Goal: Task Accomplishment & Management: Manage account settings

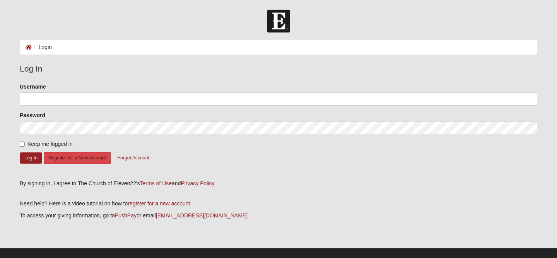
click at [70, 158] on button "Register for a New Account" at bounding box center [77, 158] width 67 height 12
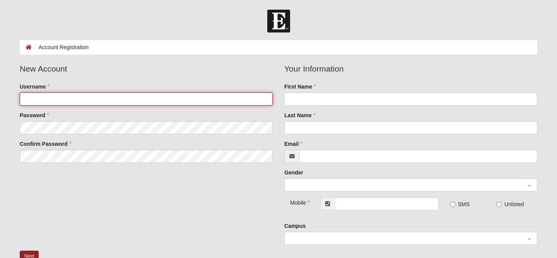
click at [50, 99] on input "Username" at bounding box center [146, 99] width 253 height 13
type input "danopritchard228@gmail.com"
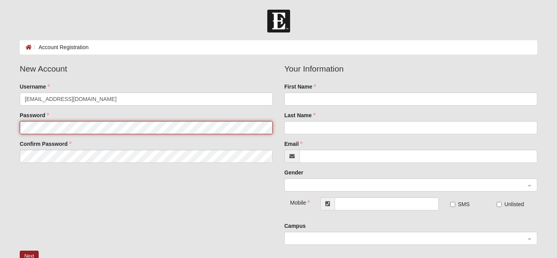
click at [45, 127] on fieldset "New Account Username danopritchard228@gmail.com Password Confirm Password" at bounding box center [146, 116] width 265 height 106
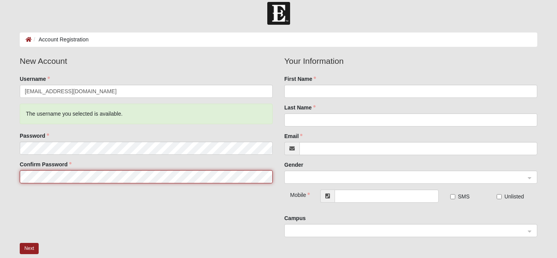
scroll to position [14, 0]
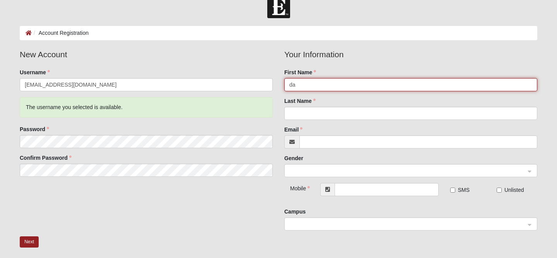
type input "d"
type input "[PERSON_NAME]"
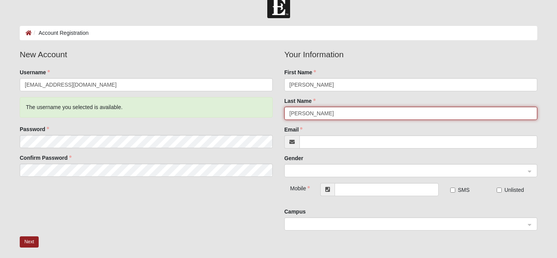
type input "[PERSON_NAME]"
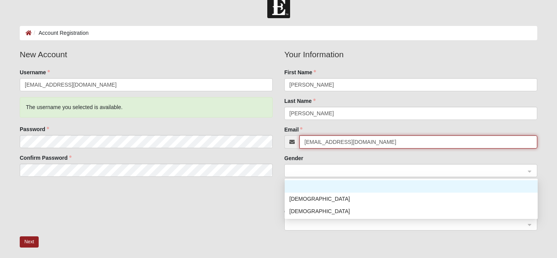
click at [346, 170] on span at bounding box center [408, 171] width 236 height 9
type input "danopritchard228@gmail.com"
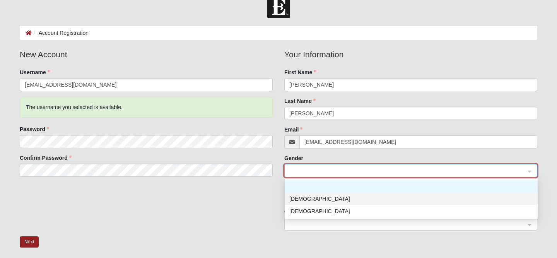
click at [302, 199] on div "[DEMOGRAPHIC_DATA]" at bounding box center [412, 199] width 244 height 9
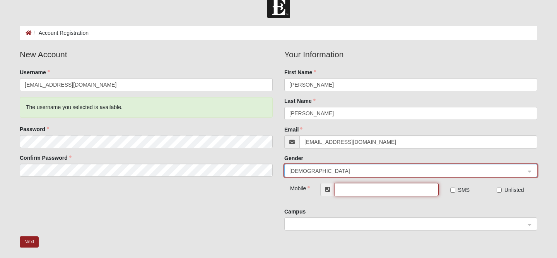
click at [359, 191] on input "text" at bounding box center [387, 189] width 104 height 13
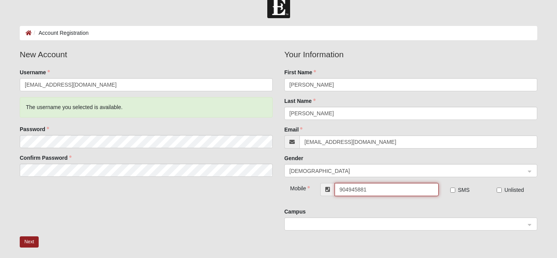
type input "[PHONE_NUMBER]"
click at [452, 189] on input "SMS" at bounding box center [453, 190] width 5 height 5
checkbox input "true"
click at [319, 223] on span at bounding box center [408, 224] width 236 height 9
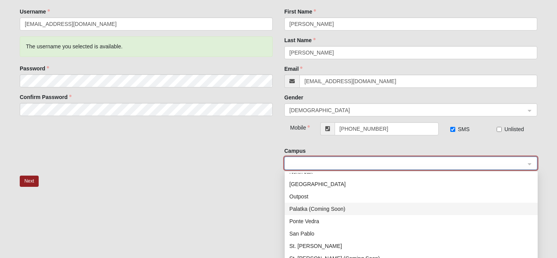
scroll to position [110, 0]
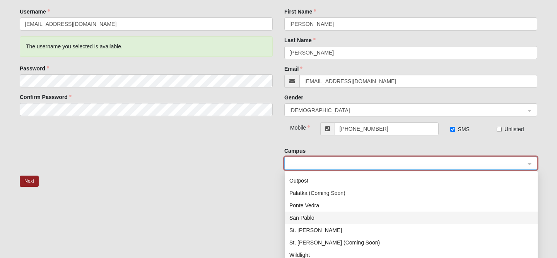
click at [307, 219] on div "San Pablo" at bounding box center [412, 218] width 244 height 9
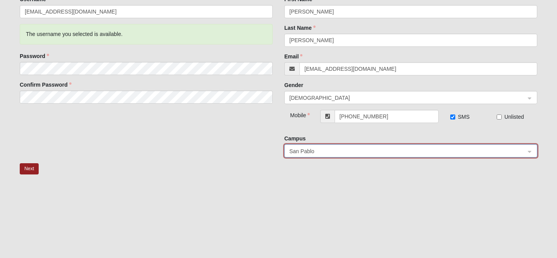
scroll to position [89, 0]
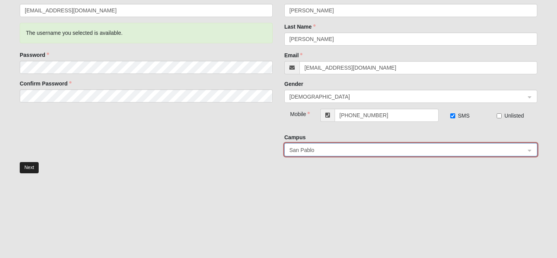
click at [28, 166] on button "Next" at bounding box center [29, 167] width 19 height 11
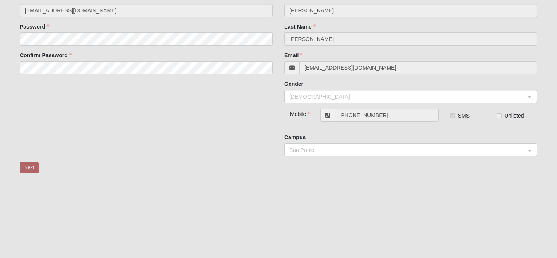
scroll to position [7, 0]
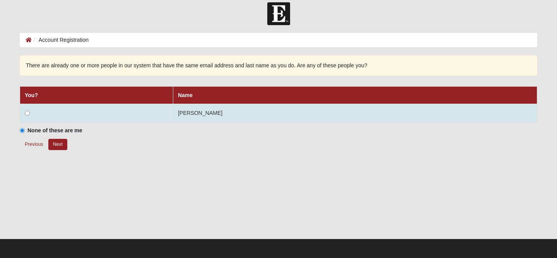
click at [26, 113] on input "radio" at bounding box center [27, 113] width 5 height 5
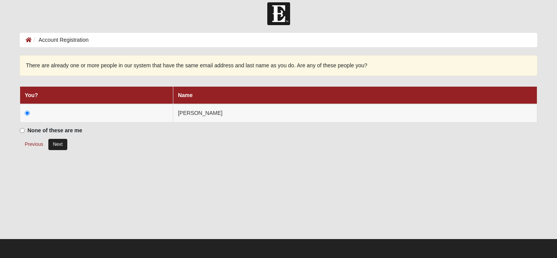
click at [59, 144] on button "Next" at bounding box center [57, 144] width 19 height 11
radio input "true"
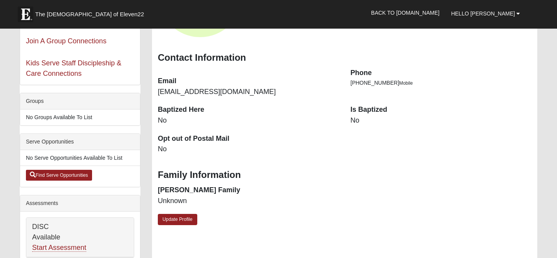
scroll to position [88, 0]
click at [176, 218] on link "Update Profile" at bounding box center [177, 219] width 39 height 11
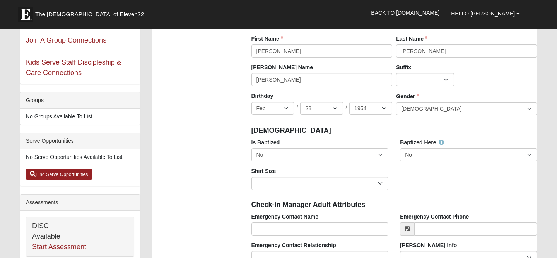
scroll to position [89, 0]
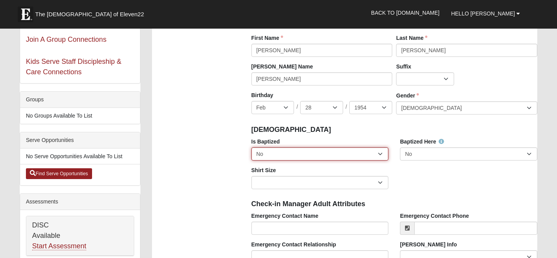
select select "True"
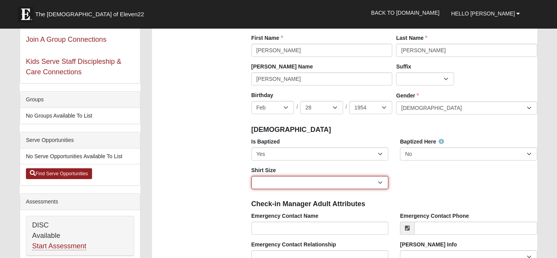
select select "Adult Medium"
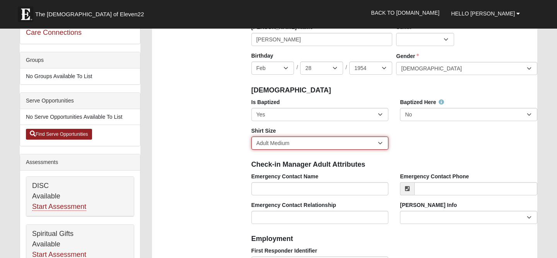
scroll to position [130, 0]
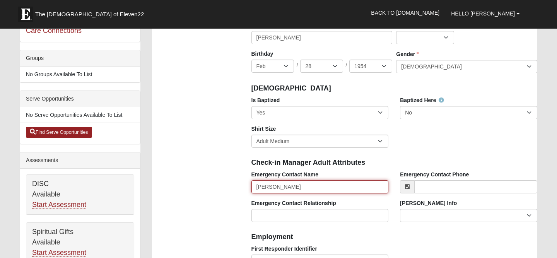
type input "[PERSON_NAME]"
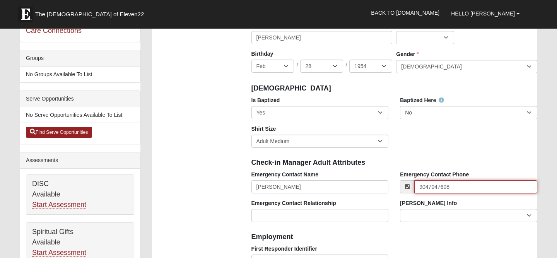
click at [430, 185] on input "9047047608" at bounding box center [476, 186] width 123 height 13
click at [440, 184] on input "904-7047608" at bounding box center [476, 186] width 123 height 13
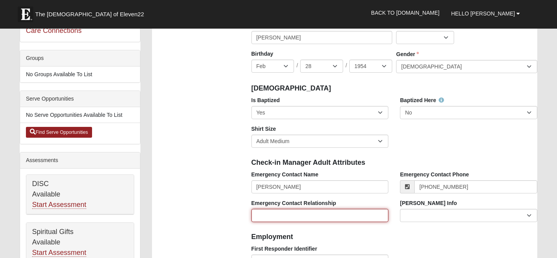
type input "[PHONE_NUMBER]"
click at [351, 212] on input "Emergency Contact Relationship" at bounding box center [320, 215] width 137 height 13
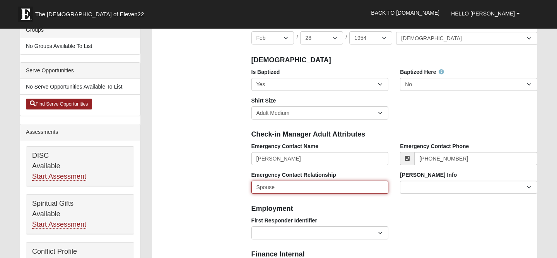
scroll to position [159, 0]
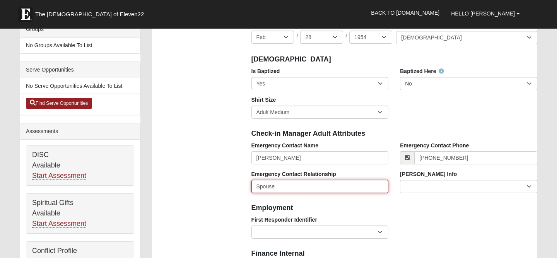
type input "Spouse"
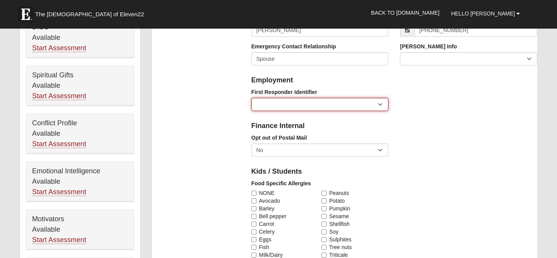
scroll to position [288, 0]
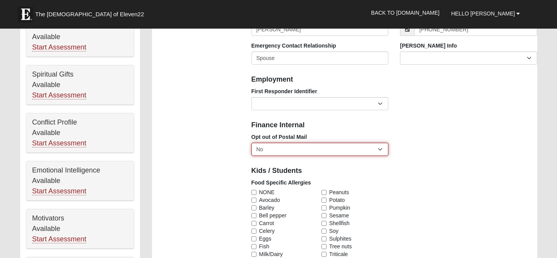
select select "True"
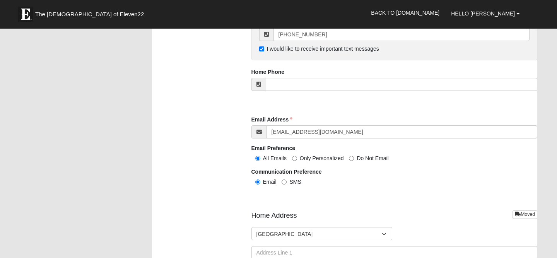
scroll to position [761, 0]
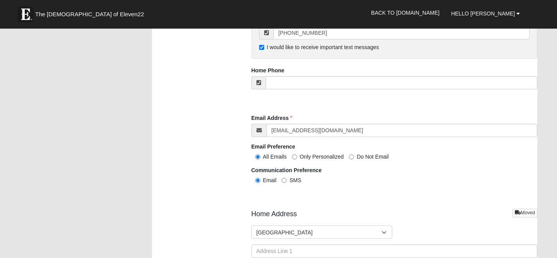
click at [284, 178] on input "SMS" at bounding box center [284, 180] width 5 height 5
radio input "true"
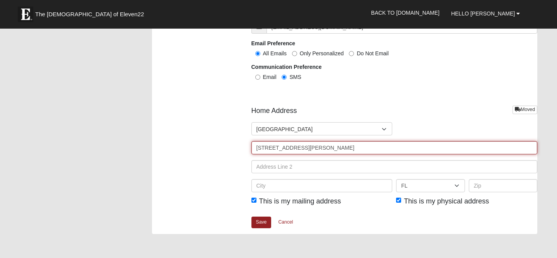
scroll to position [865, 0]
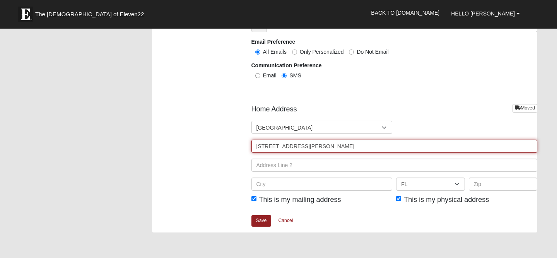
type input "[STREET_ADDRESS][PERSON_NAME]"
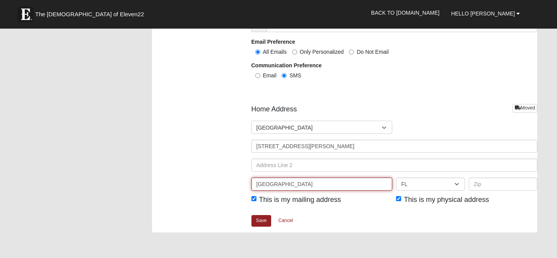
scroll to position [866, 0]
type input "[GEOGRAPHIC_DATA]"
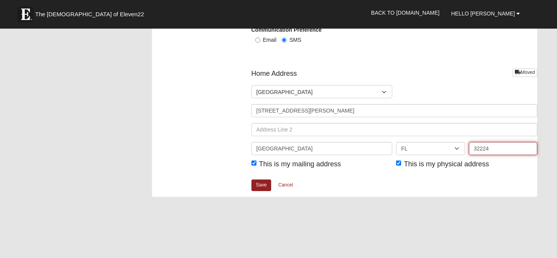
scroll to position [903, 0]
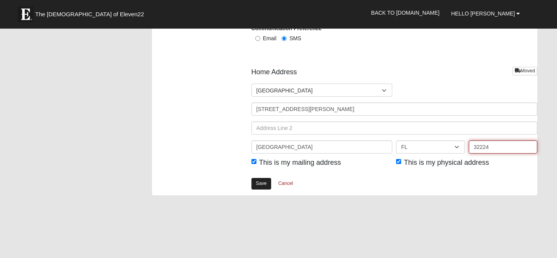
type input "32224"
click at [260, 180] on link "Save" at bounding box center [262, 183] width 20 height 11
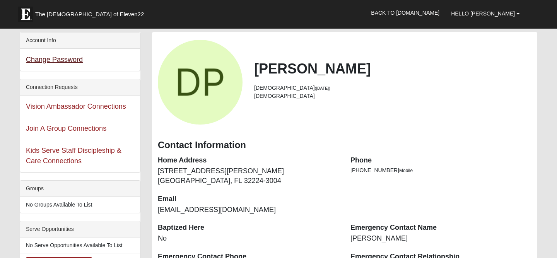
click at [57, 61] on link "Change Password" at bounding box center [54, 60] width 57 height 8
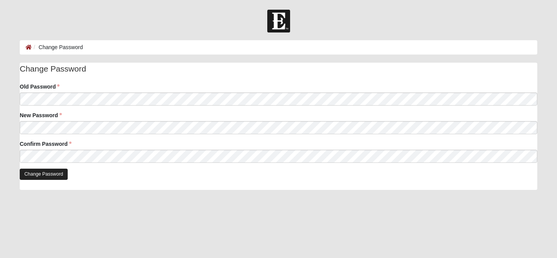
click at [35, 172] on input "Change Password" at bounding box center [44, 174] width 48 height 11
